Goal: Use online tool/utility: Utilize a website feature to perform a specific function

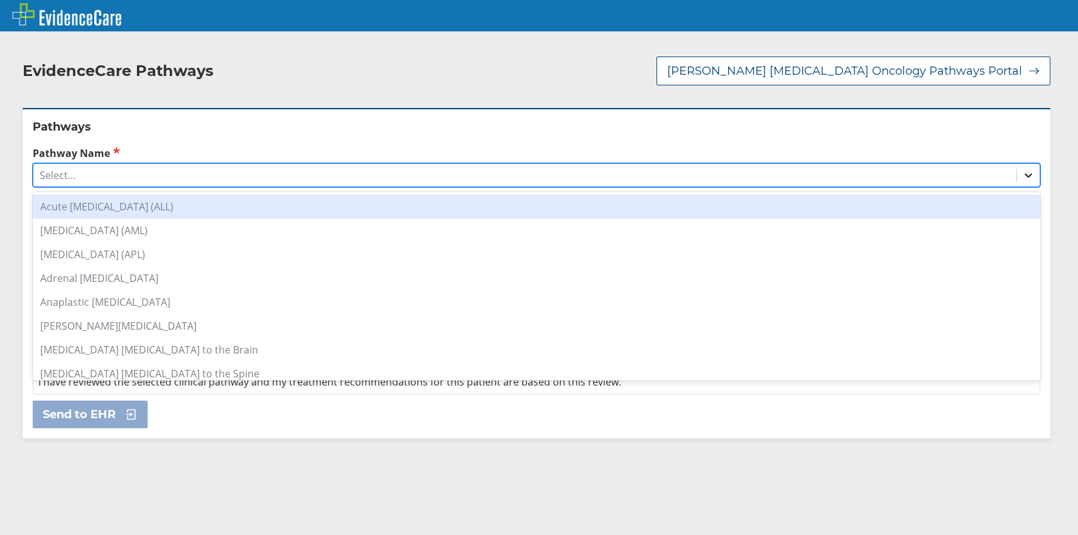
click at [1024, 169] on icon at bounding box center [1028, 175] width 13 height 13
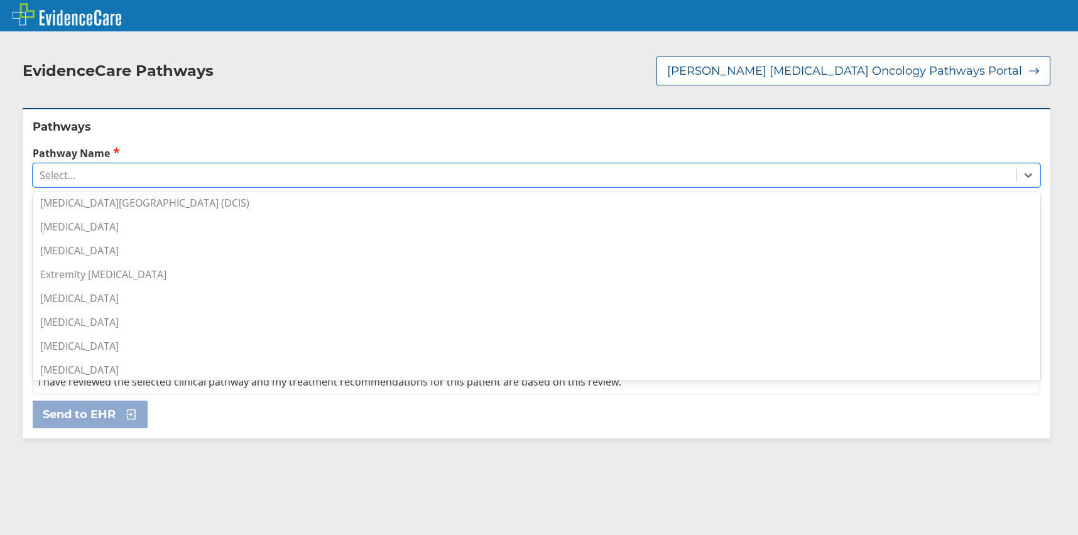
scroll to position [503, 0]
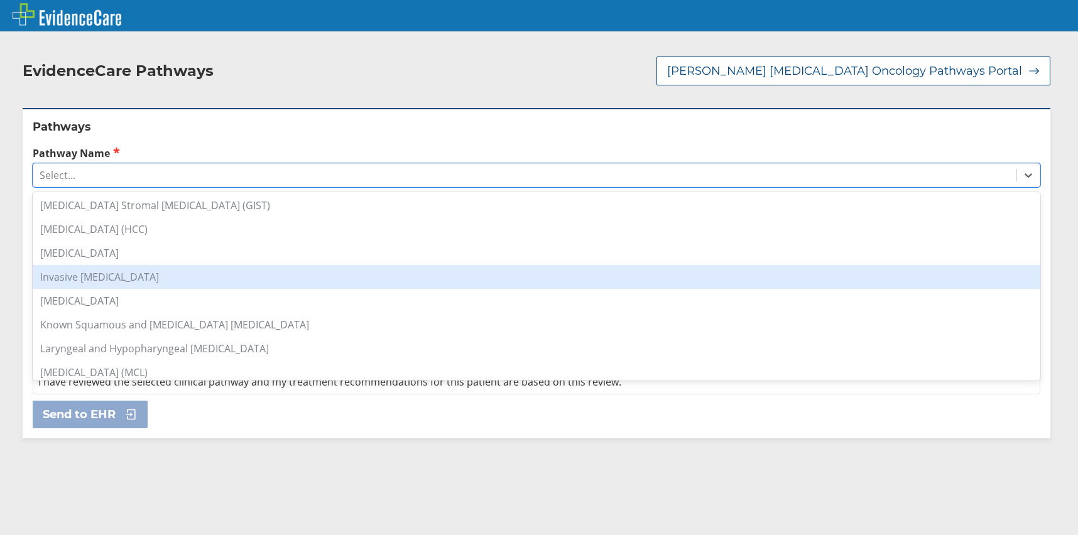
click at [136, 268] on div "Invasive [MEDICAL_DATA]" at bounding box center [537, 277] width 1008 height 24
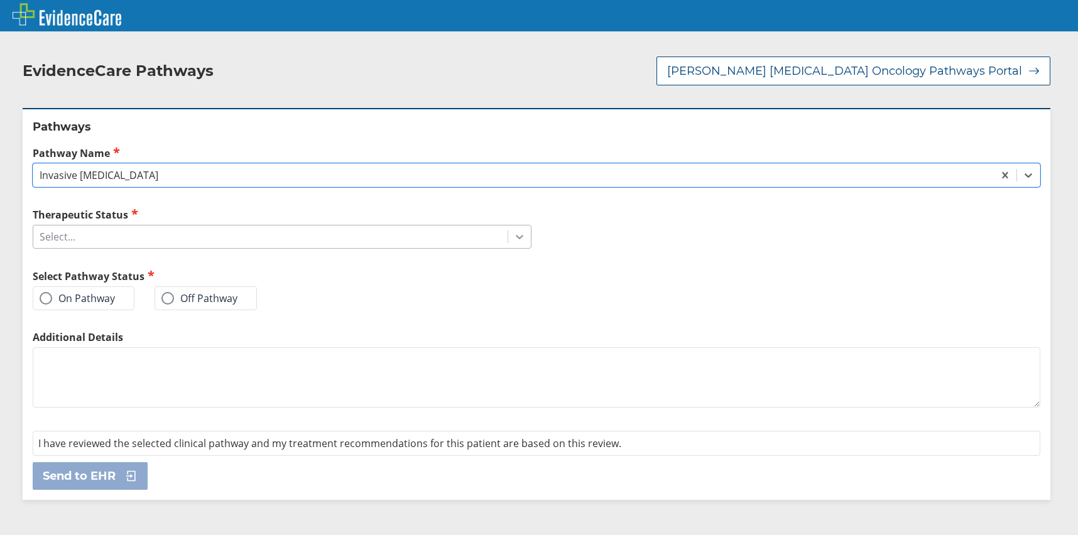
click at [518, 231] on icon at bounding box center [519, 237] width 13 height 13
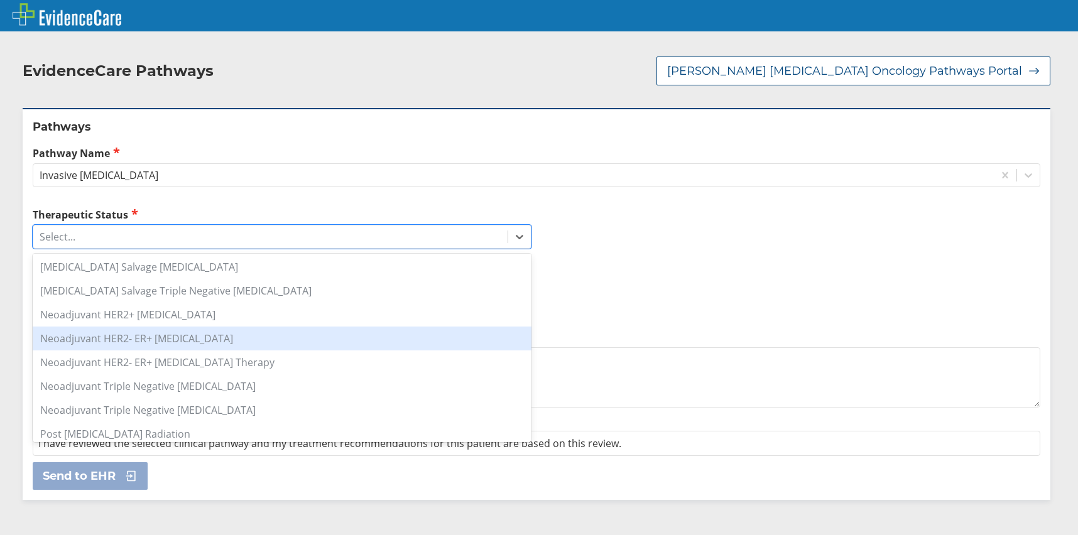
click at [199, 328] on div "Neoadjuvant HER2- ER+ [MEDICAL_DATA]" at bounding box center [282, 339] width 499 height 24
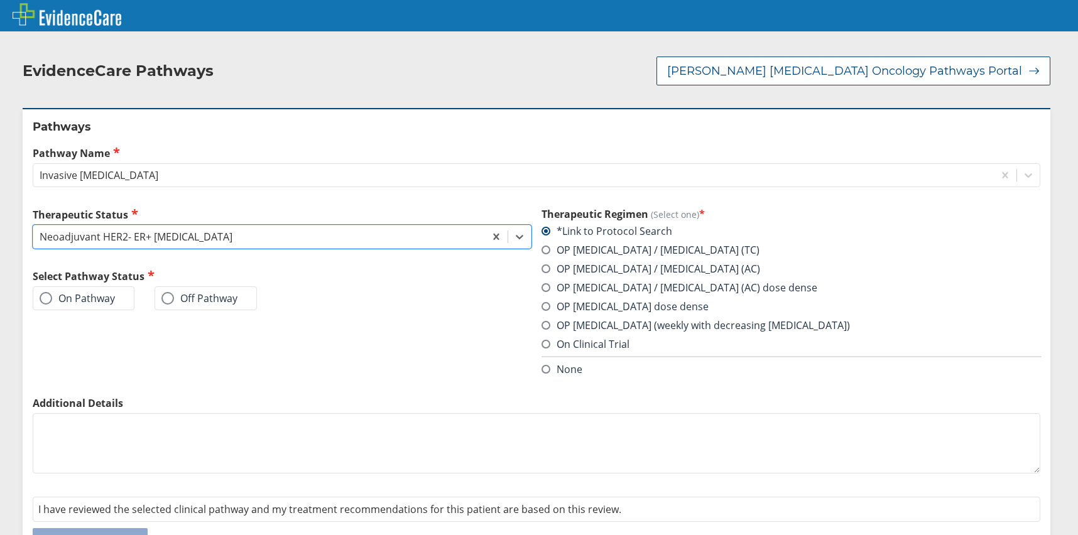
click at [70, 292] on label "On Pathway" at bounding box center [77, 298] width 75 height 13
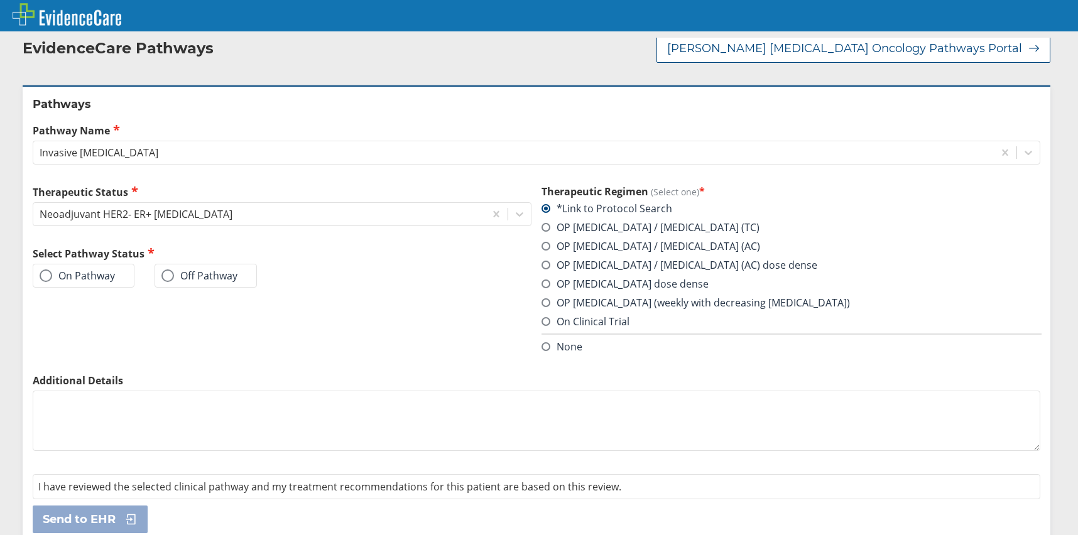
click at [45, 270] on span at bounding box center [46, 276] width 13 height 13
click at [0, 0] on input "On Pathway" at bounding box center [0, 0] width 0 height 0
click at [102, 506] on button "Send to EHR" at bounding box center [90, 520] width 115 height 28
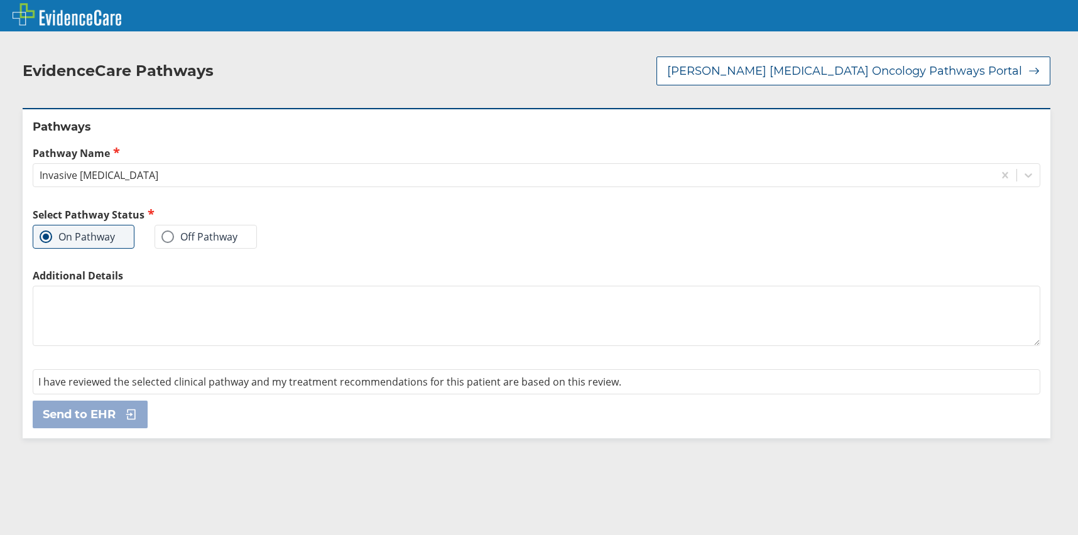
scroll to position [0, 0]
